Goal: Find specific page/section: Find specific page/section

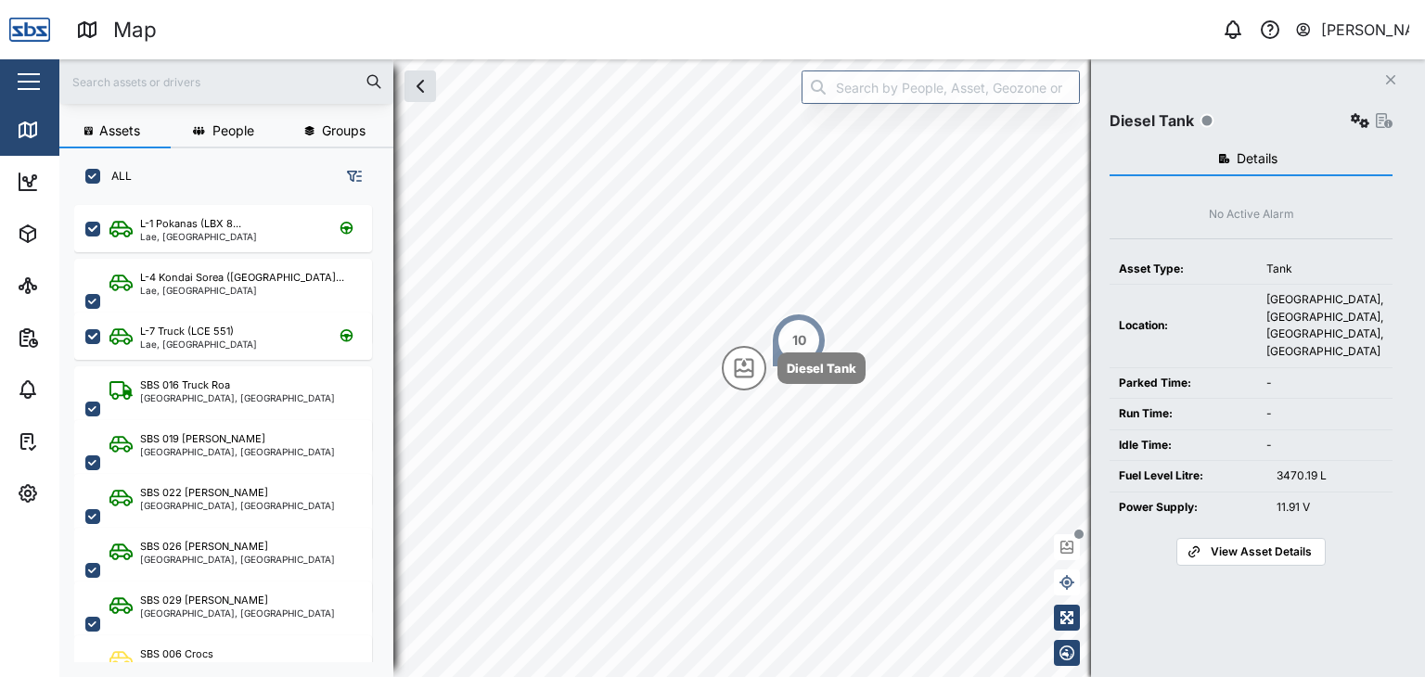
scroll to position [449, 289]
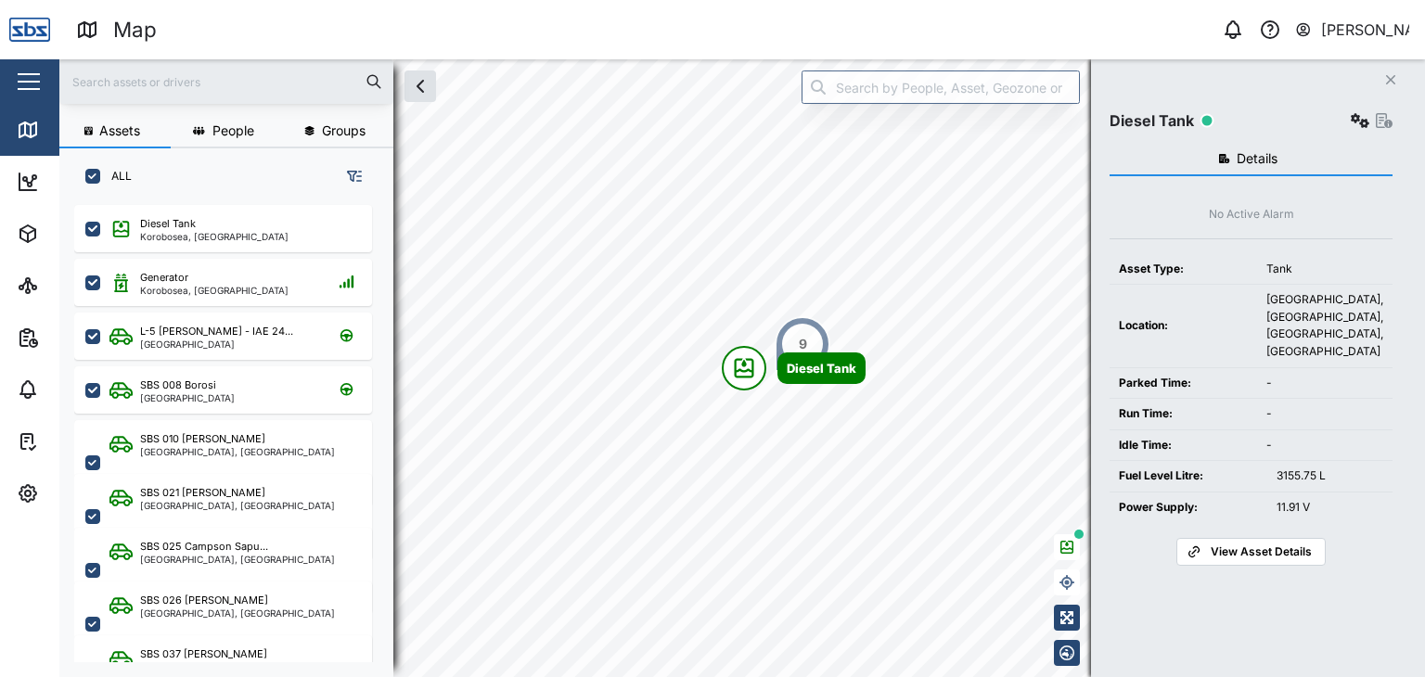
click at [115, 83] on input "text" at bounding box center [227, 82] width 312 height 28
click at [100, 86] on input "text" at bounding box center [227, 82] width 312 height 28
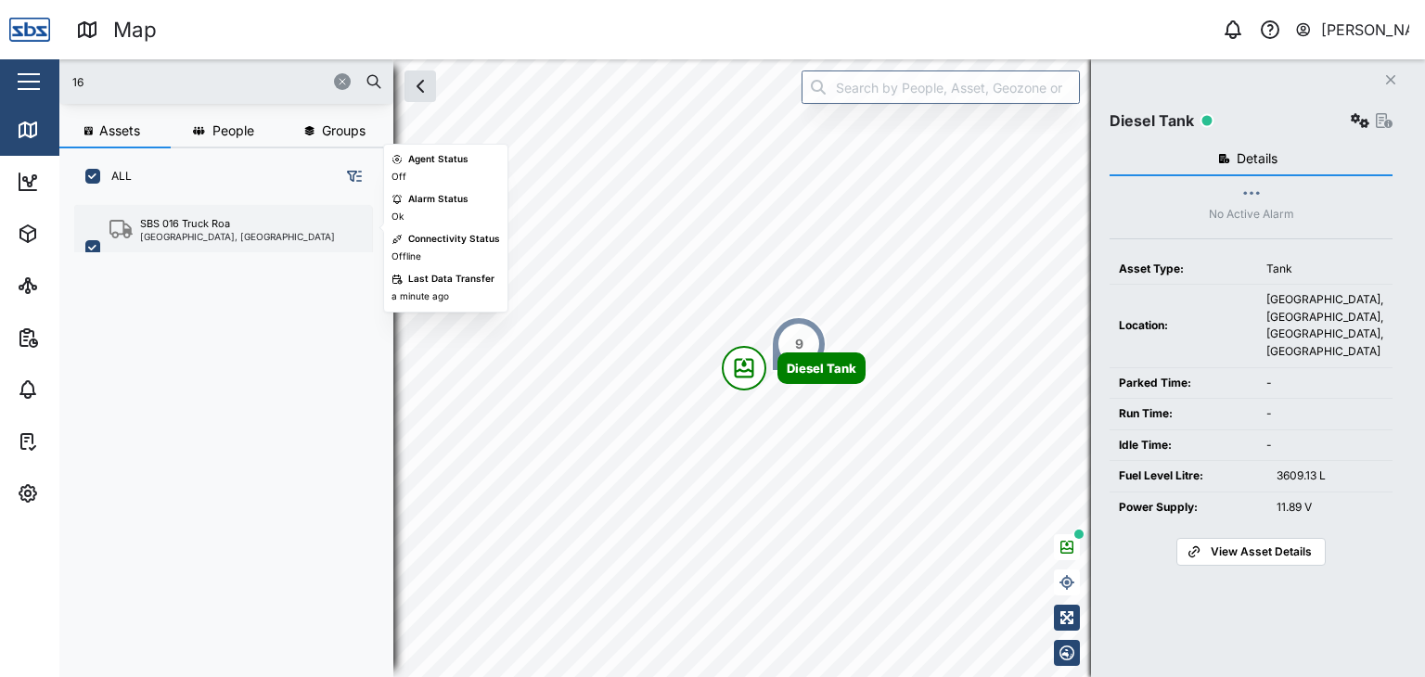
click at [226, 232] on div "[GEOGRAPHIC_DATA], [GEOGRAPHIC_DATA]" at bounding box center [237, 236] width 195 height 9
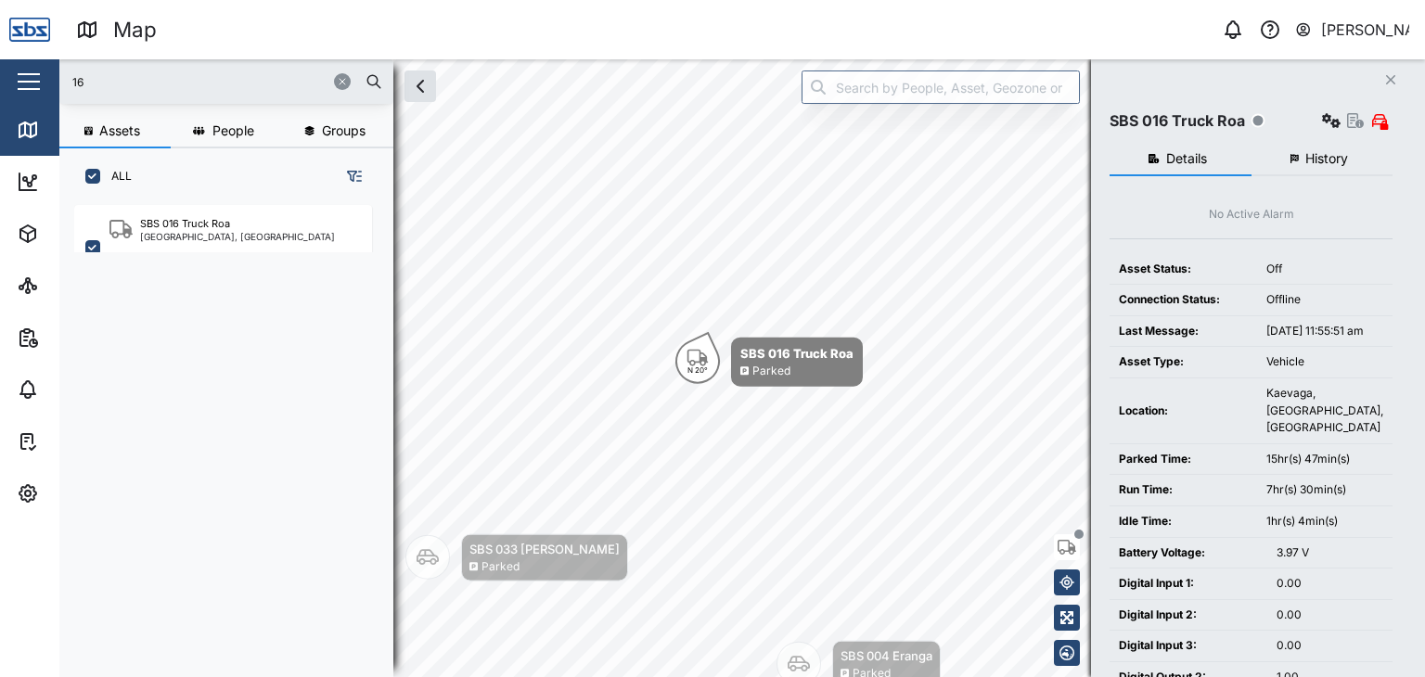
drag, startPoint x: 135, startPoint y: 78, endPoint x: 22, endPoint y: 62, distance: 113.3
click at [22, 62] on div "Map 0 Vijay Kumar Close Map Dashboard Assets ATS Camera Generator Personnel Tan…" at bounding box center [712, 338] width 1425 height 677
type input "29"
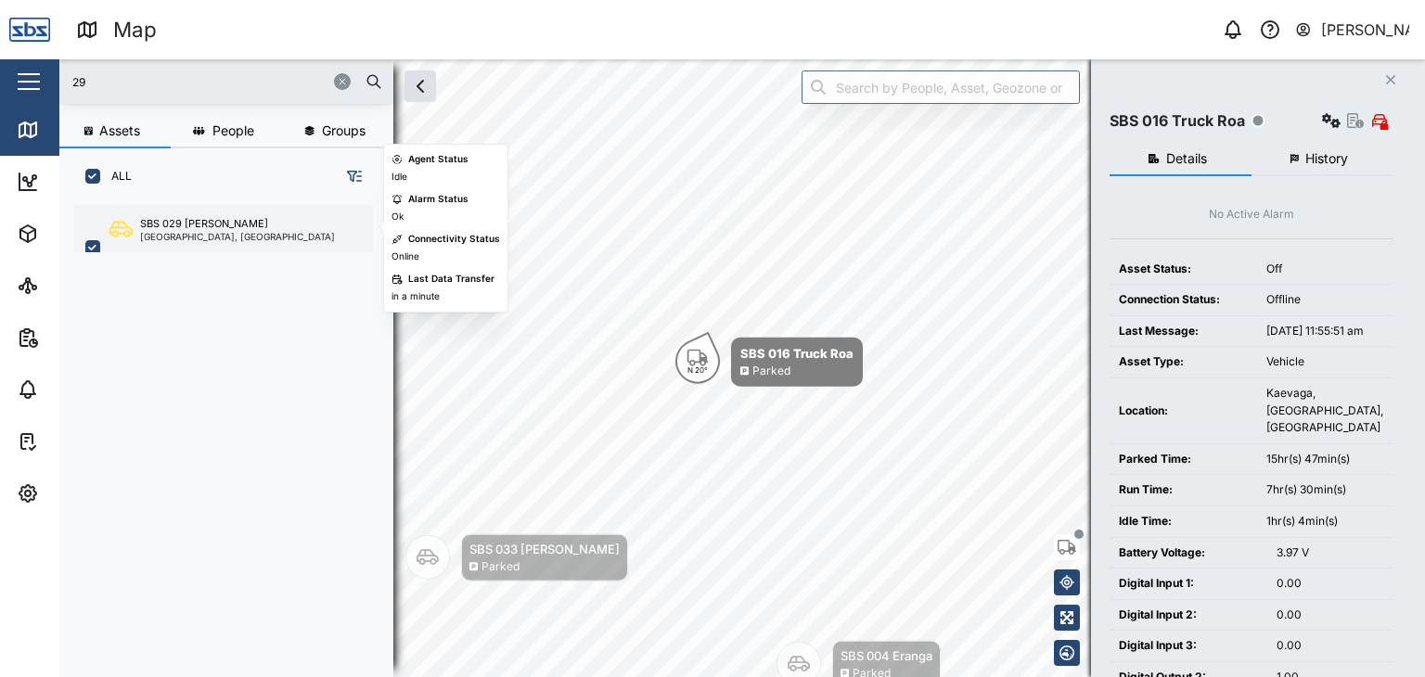
click at [219, 216] on div "SBS 029 [PERSON_NAME]" at bounding box center [204, 224] width 128 height 16
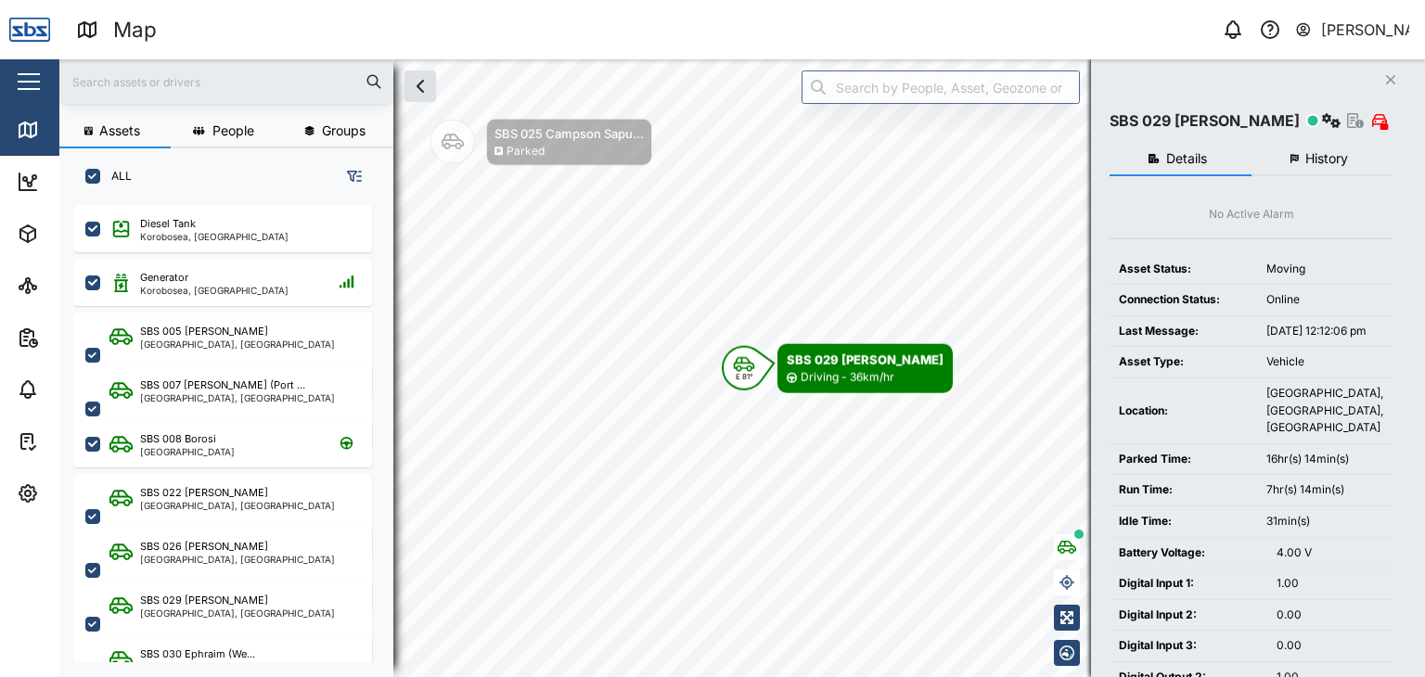
click at [112, 85] on input "text" at bounding box center [227, 82] width 312 height 28
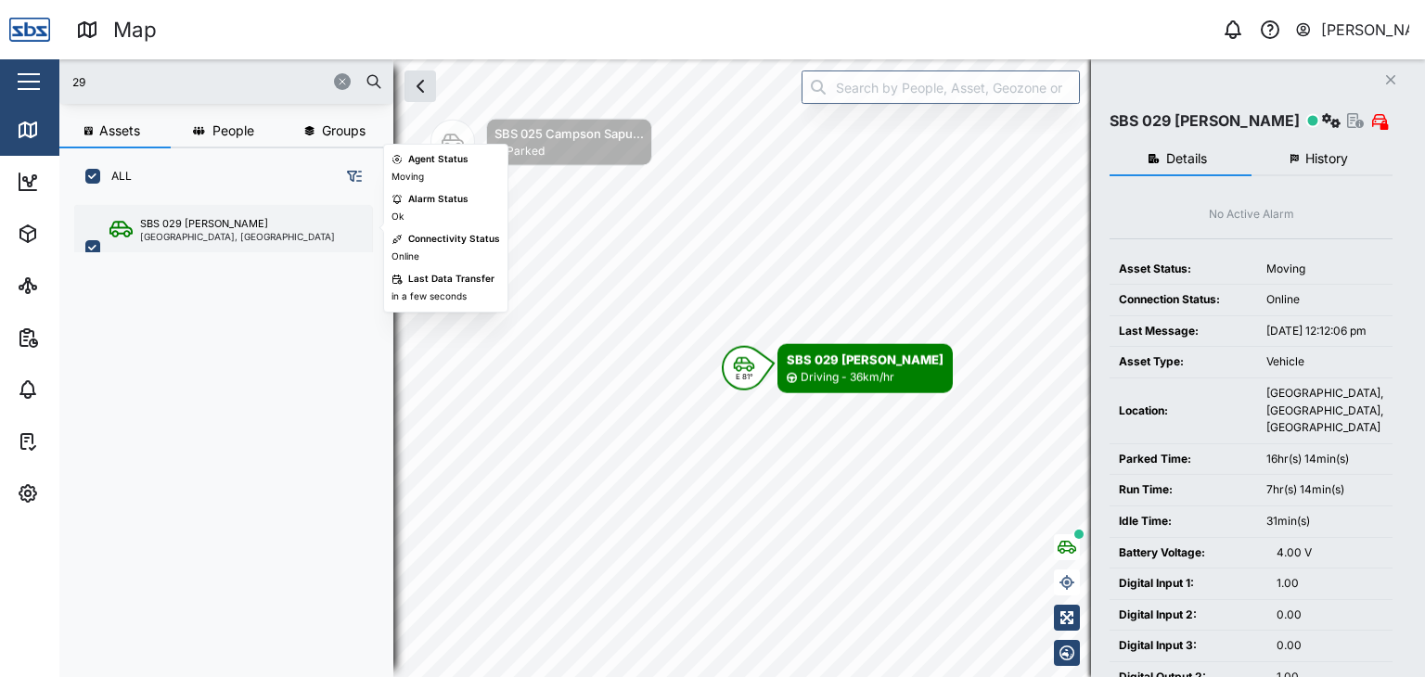
click at [208, 235] on div "[GEOGRAPHIC_DATA], [GEOGRAPHIC_DATA]" at bounding box center [237, 236] width 195 height 9
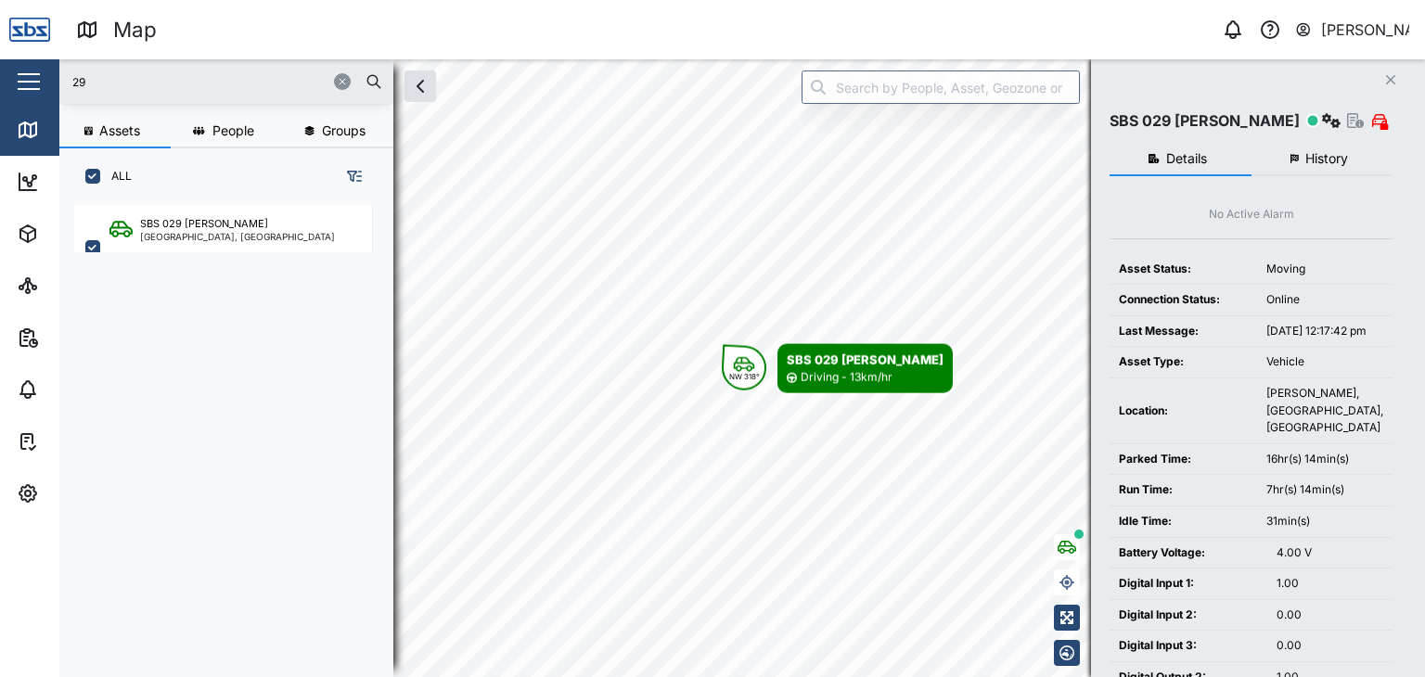
click at [101, 90] on input "29" at bounding box center [227, 82] width 312 height 28
drag, startPoint x: 101, startPoint y: 90, endPoint x: 57, endPoint y: 83, distance: 45.1
click at [57, 83] on div "Map 0 Vijay Kumar Close Map Dashboard Assets ATS Camera Generator Personnel Tan…" at bounding box center [712, 338] width 1425 height 677
type input "29"
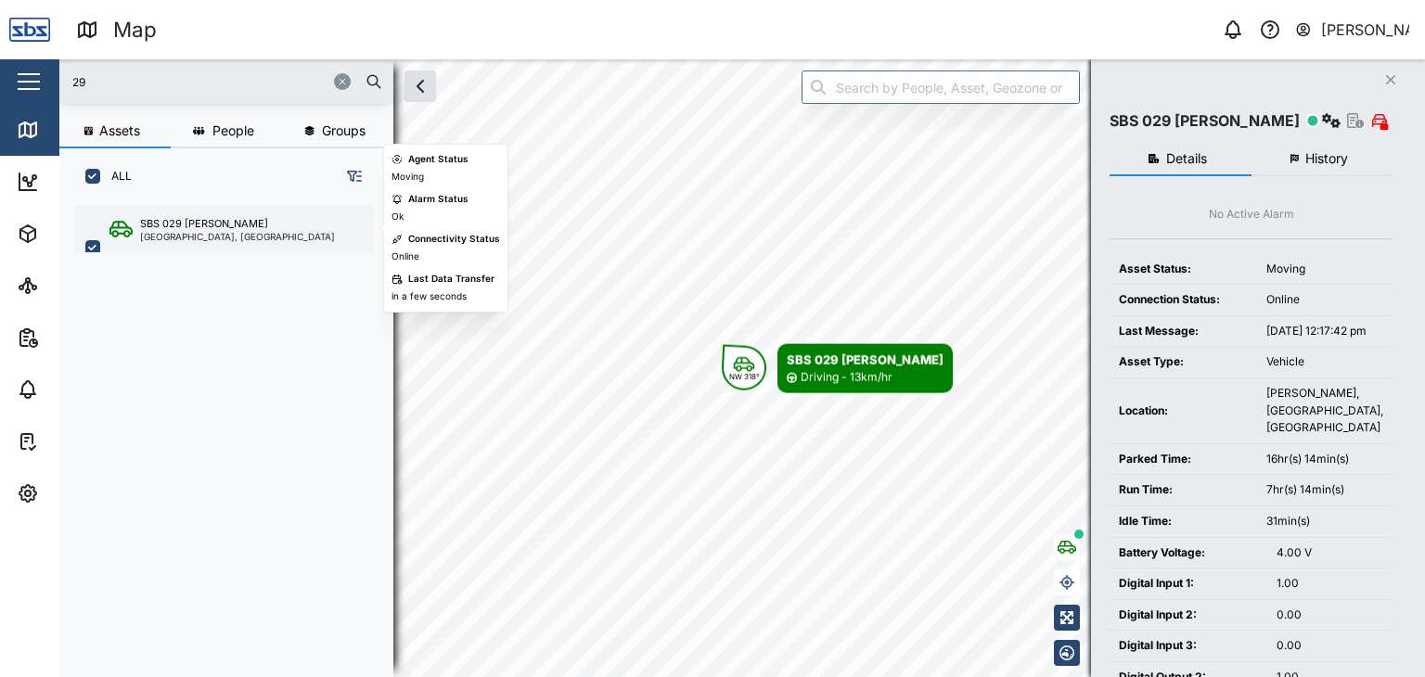
click at [212, 239] on div "[GEOGRAPHIC_DATA], [GEOGRAPHIC_DATA]" at bounding box center [237, 236] width 195 height 9
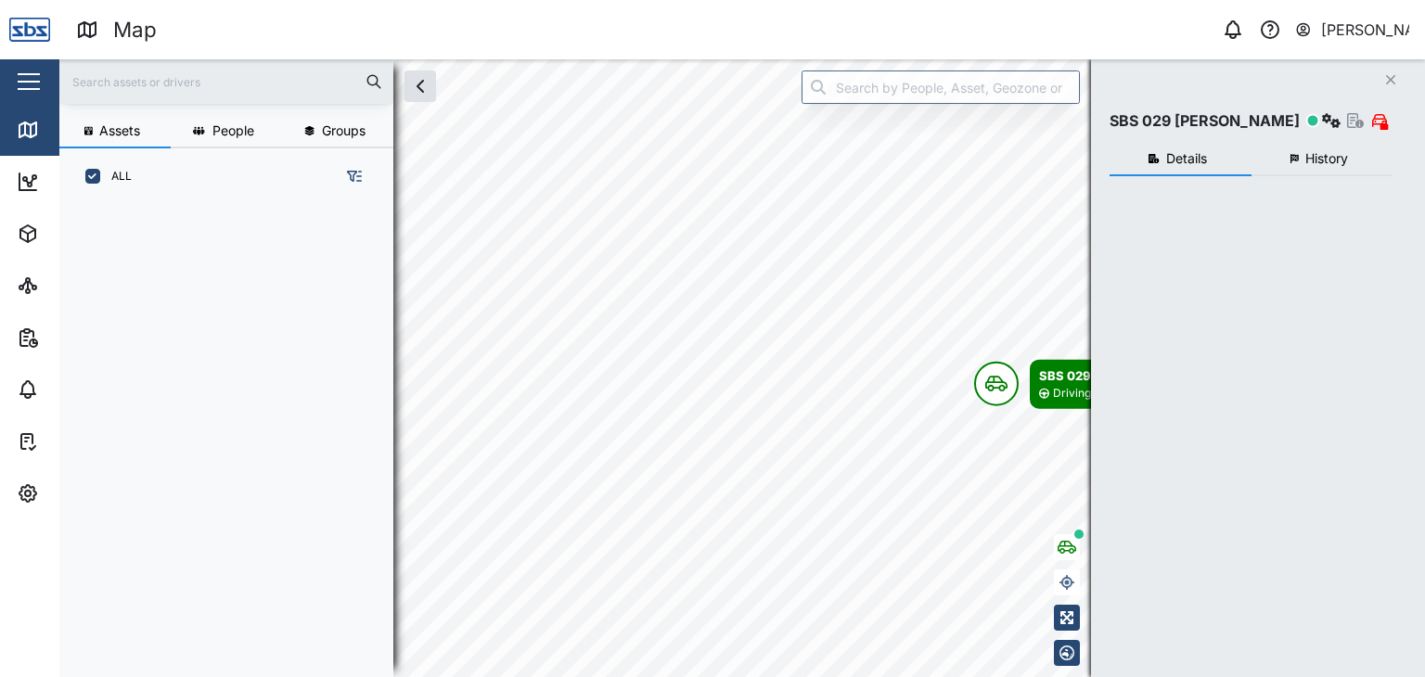
scroll to position [449, 289]
